Goal: Information Seeking & Learning: Learn about a topic

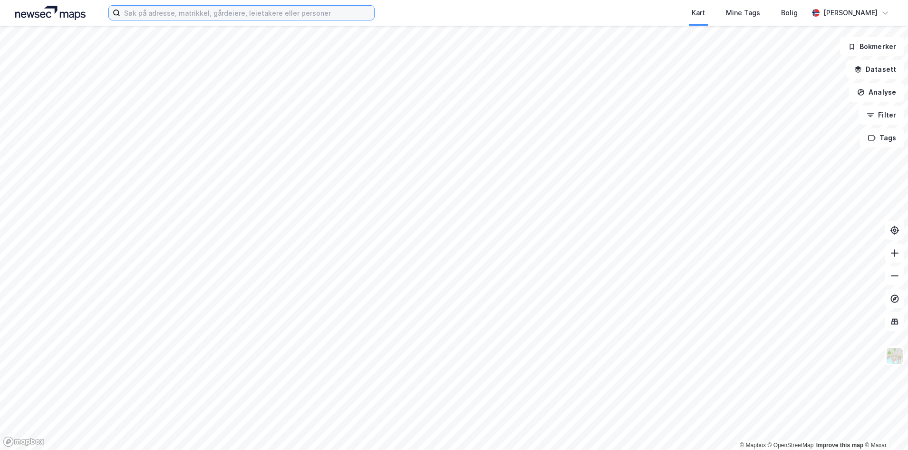
click at [146, 14] on input at bounding box center [247, 13] width 254 height 14
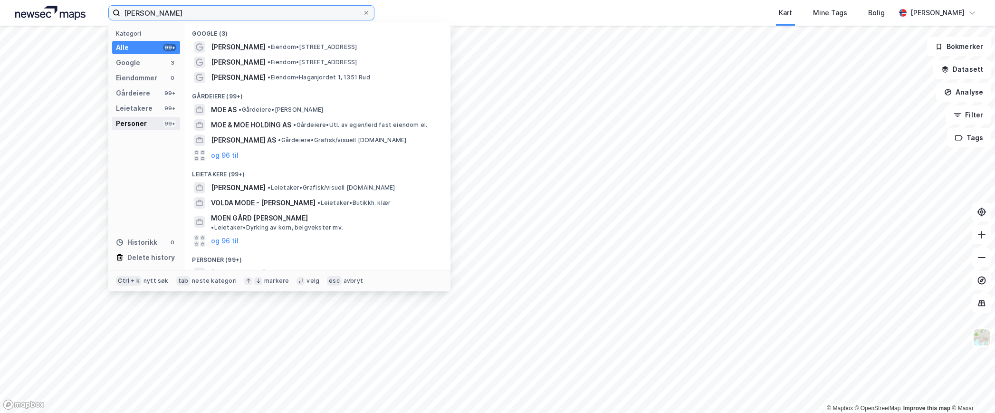
type input "[PERSON_NAME]"
click at [129, 121] on div "Personer" at bounding box center [131, 123] width 31 height 11
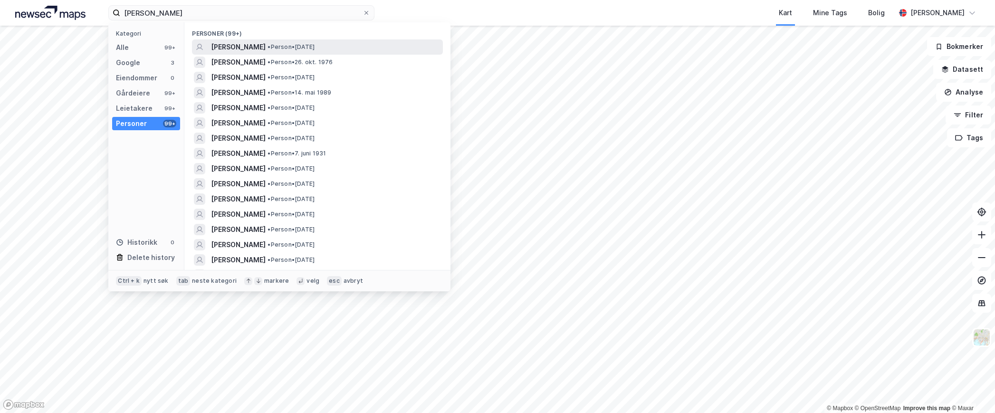
click at [254, 42] on span "[PERSON_NAME]" at bounding box center [238, 46] width 55 height 11
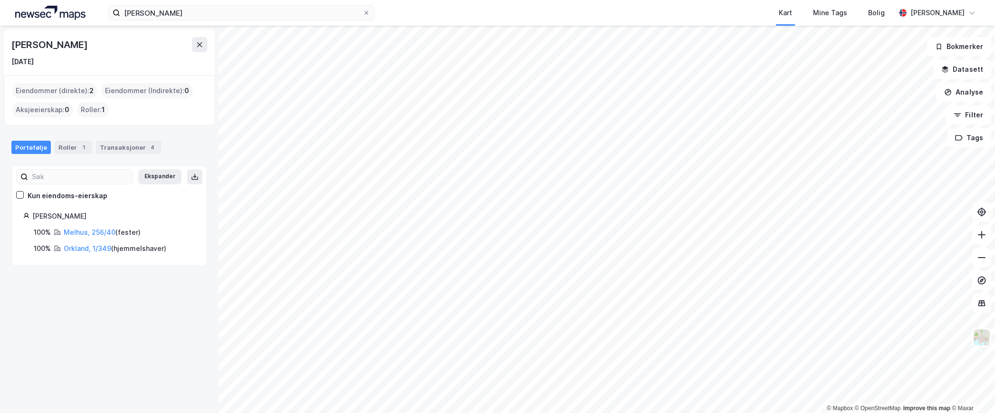
click at [45, 88] on div "Eiendommer (direkte) : 2" at bounding box center [55, 90] width 86 height 15
click at [64, 148] on div "Roller 1" at bounding box center [74, 147] width 38 height 13
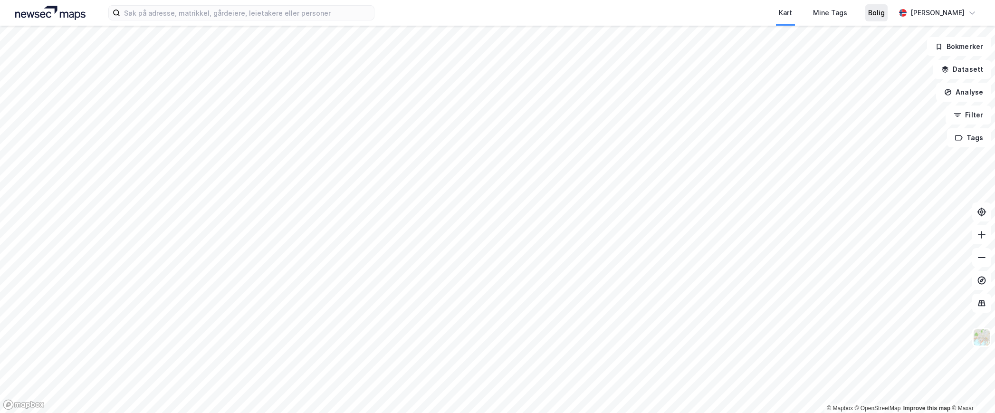
click at [883, 12] on div "Bolig" at bounding box center [876, 12] width 17 height 11
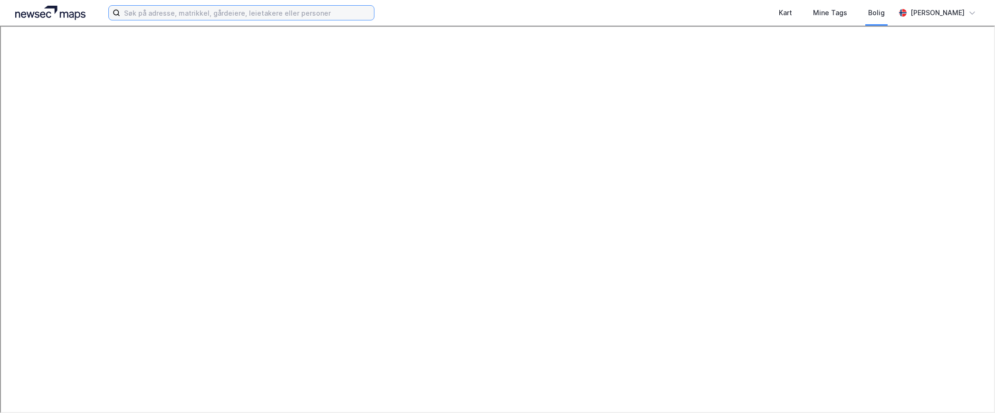
click at [143, 13] on input at bounding box center [247, 13] width 254 height 14
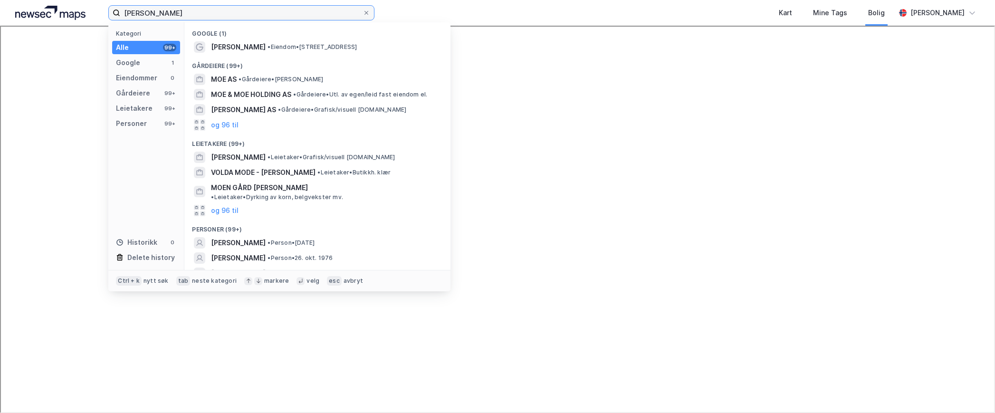
click at [170, 12] on input "[PERSON_NAME]" at bounding box center [241, 13] width 242 height 14
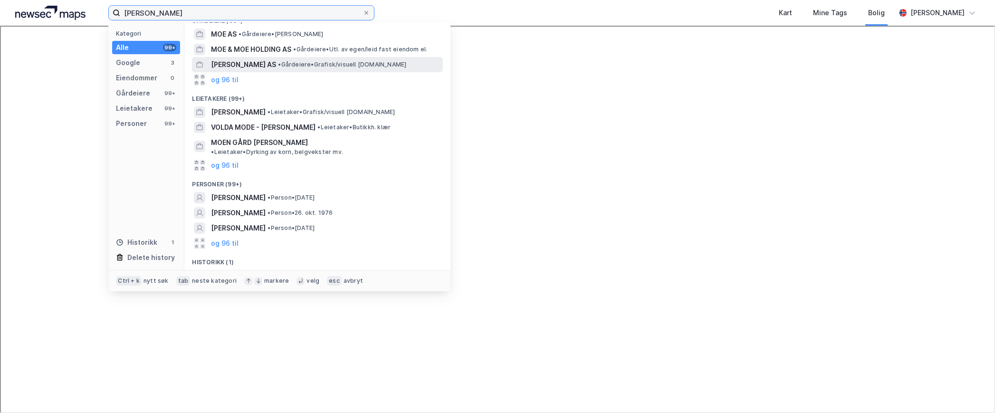
scroll to position [81, 0]
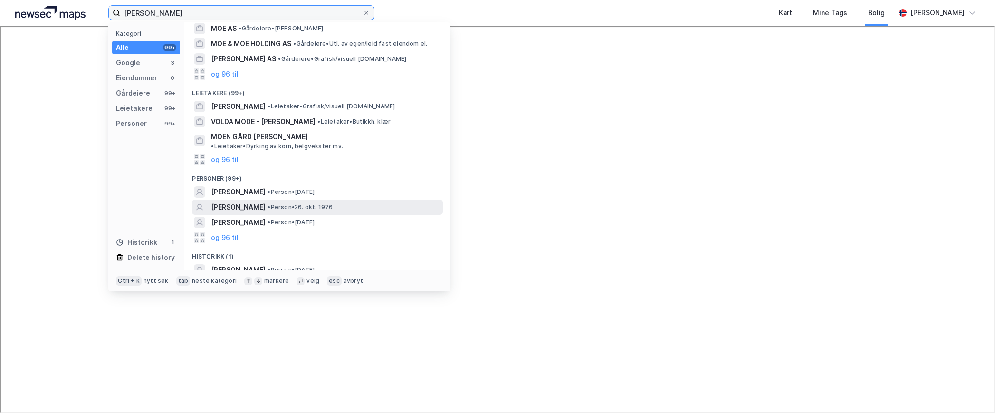
type input "[PERSON_NAME]"
click at [230, 201] on span "[PERSON_NAME]" at bounding box center [238, 206] width 55 height 11
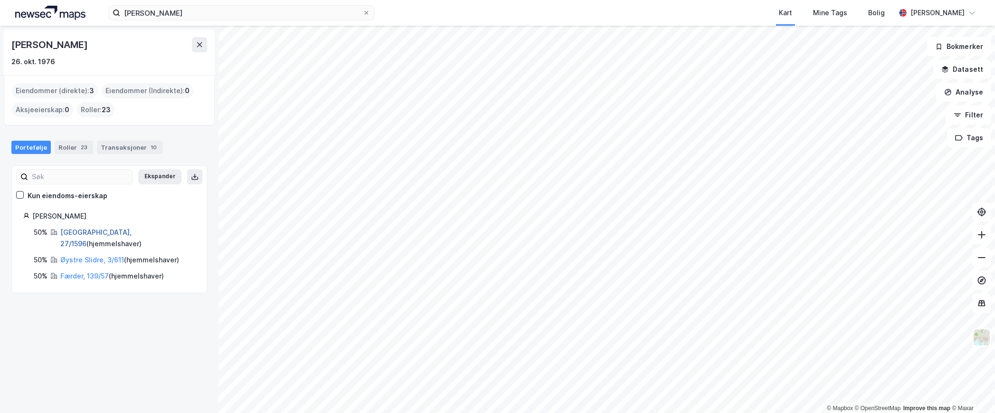
click at [69, 230] on link "[GEOGRAPHIC_DATA], 27/1596" at bounding box center [95, 237] width 71 height 19
click at [111, 144] on div "Transaksjoner 10" at bounding box center [130, 147] width 66 height 13
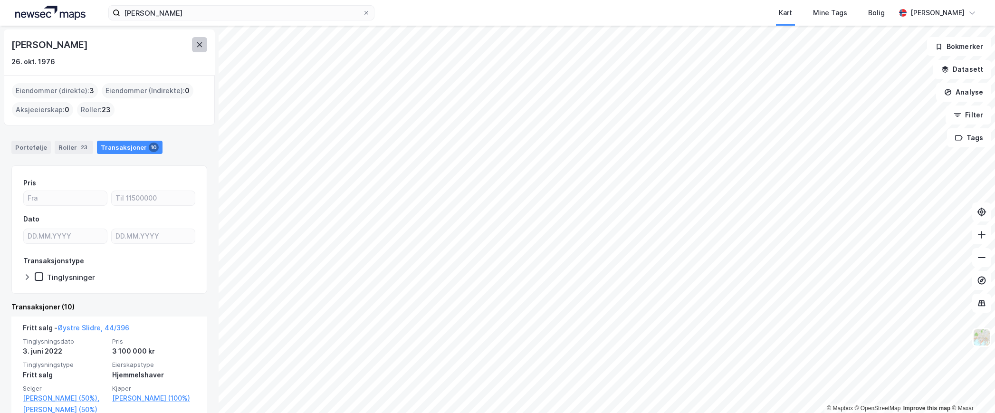
click at [200, 46] on icon at bounding box center [200, 45] width 8 height 8
